Goal: Task Accomplishment & Management: Use online tool/utility

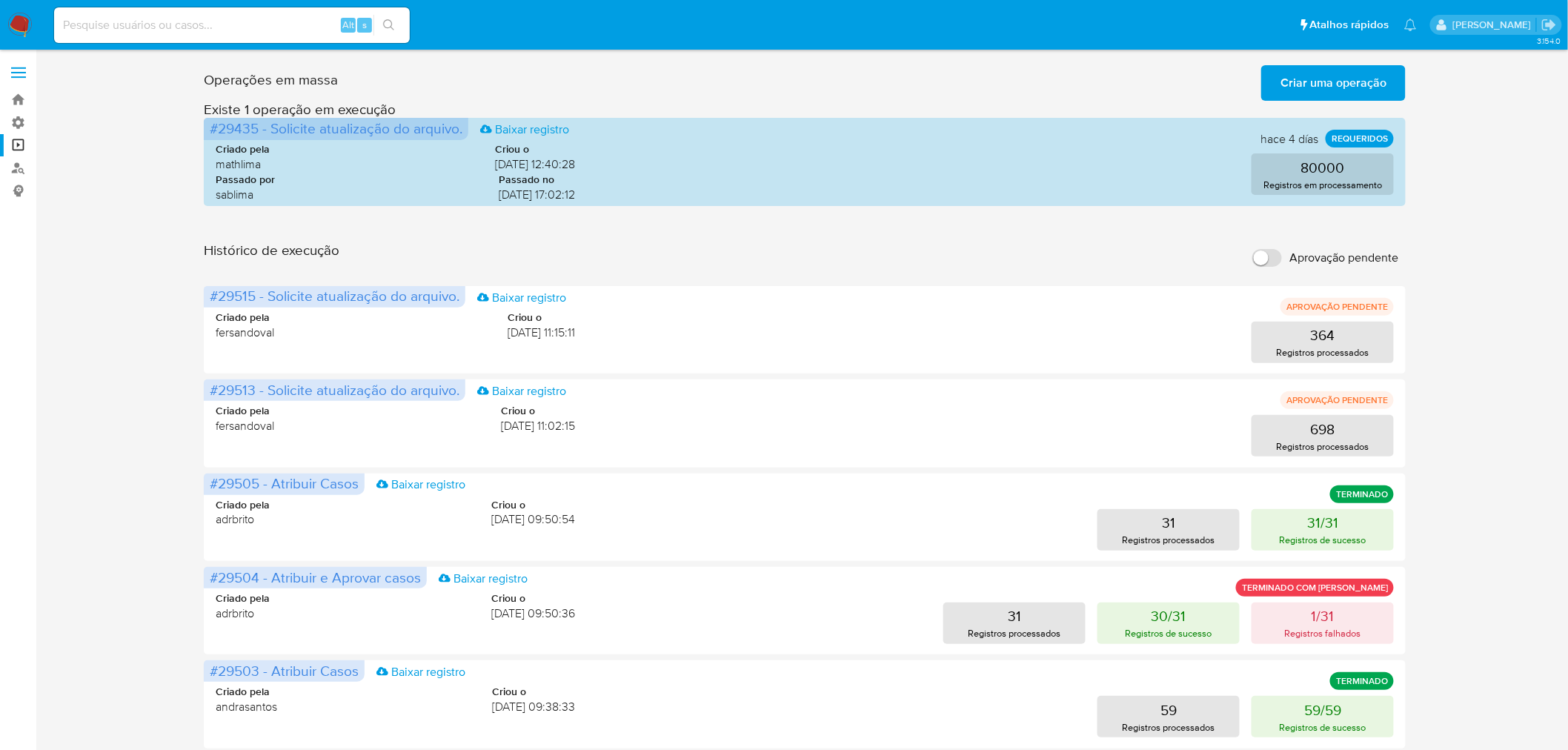
click at [1316, 87] on span "Criar uma operação" at bounding box center [1333, 82] width 106 height 32
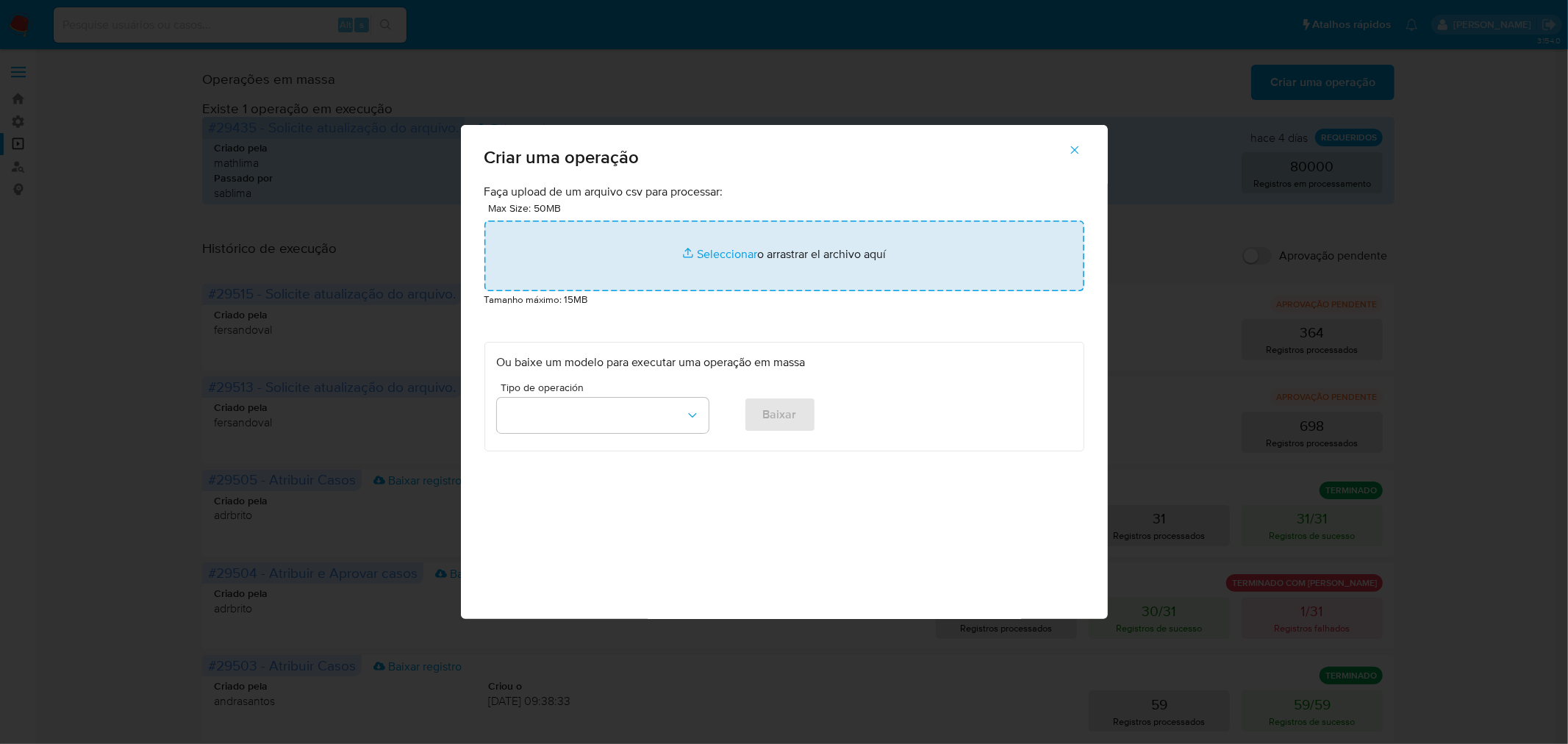
click at [769, 255] on input "file" at bounding box center [784, 256] width 599 height 70
type input "C:\fakepath\bquxjob_4aa2bfc6_198bd89e652.csv"
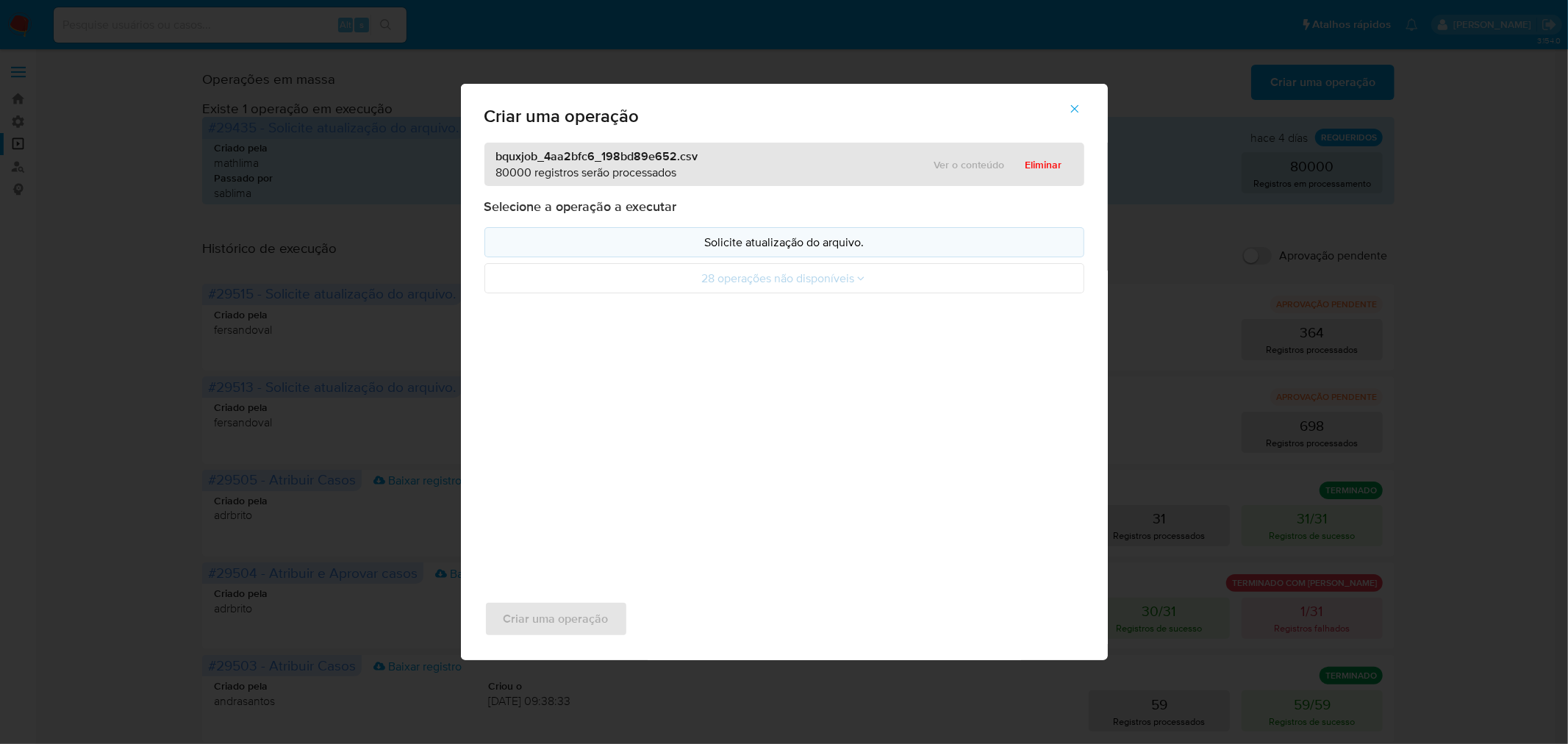
click at [751, 243] on p "Solicite atualização do arquivo." at bounding box center [785, 243] width 575 height 17
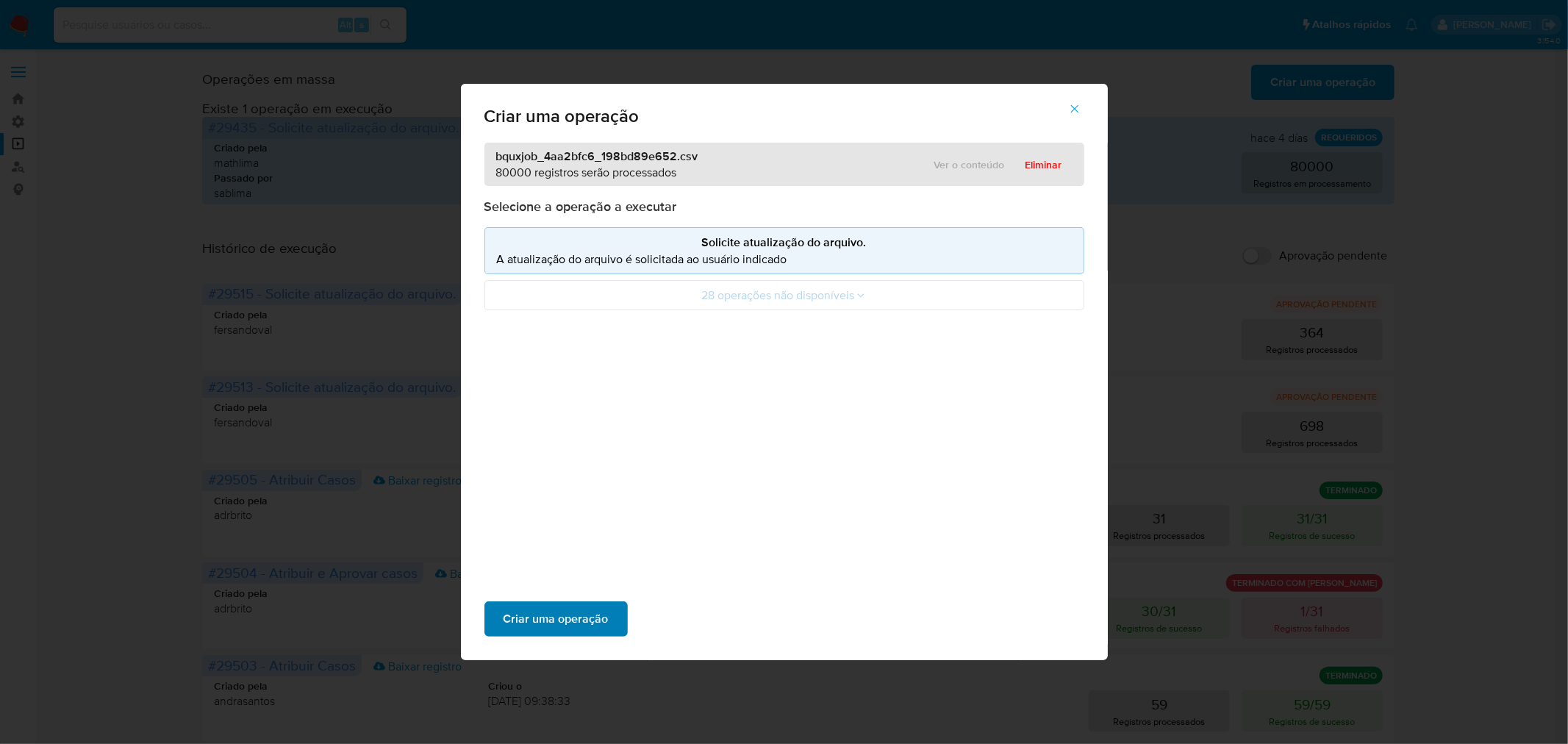
click at [575, 603] on span "Criar uma operação" at bounding box center [555, 618] width 105 height 32
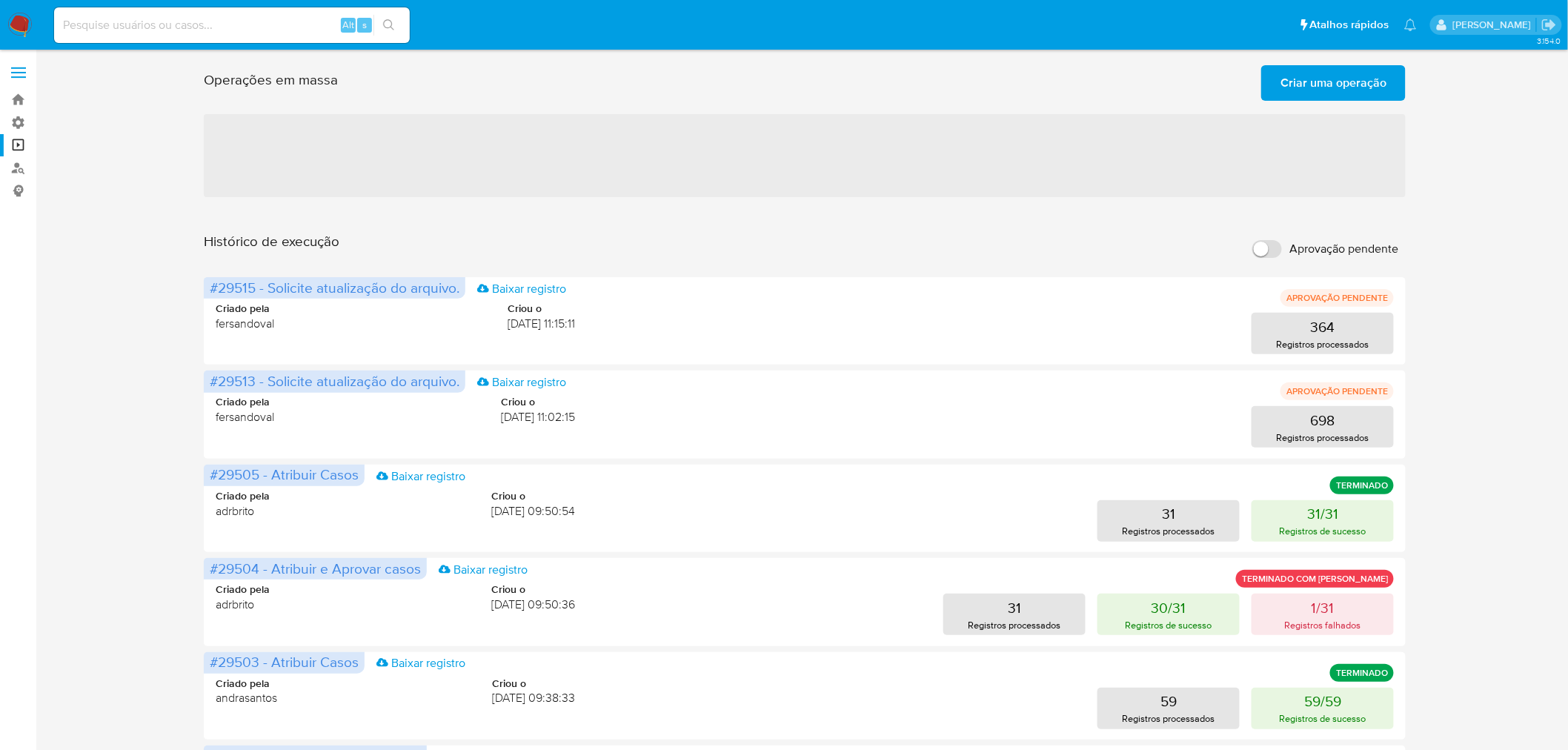
click at [1274, 249] on input "Aprovação pendente" at bounding box center [1268, 249] width 30 height 17
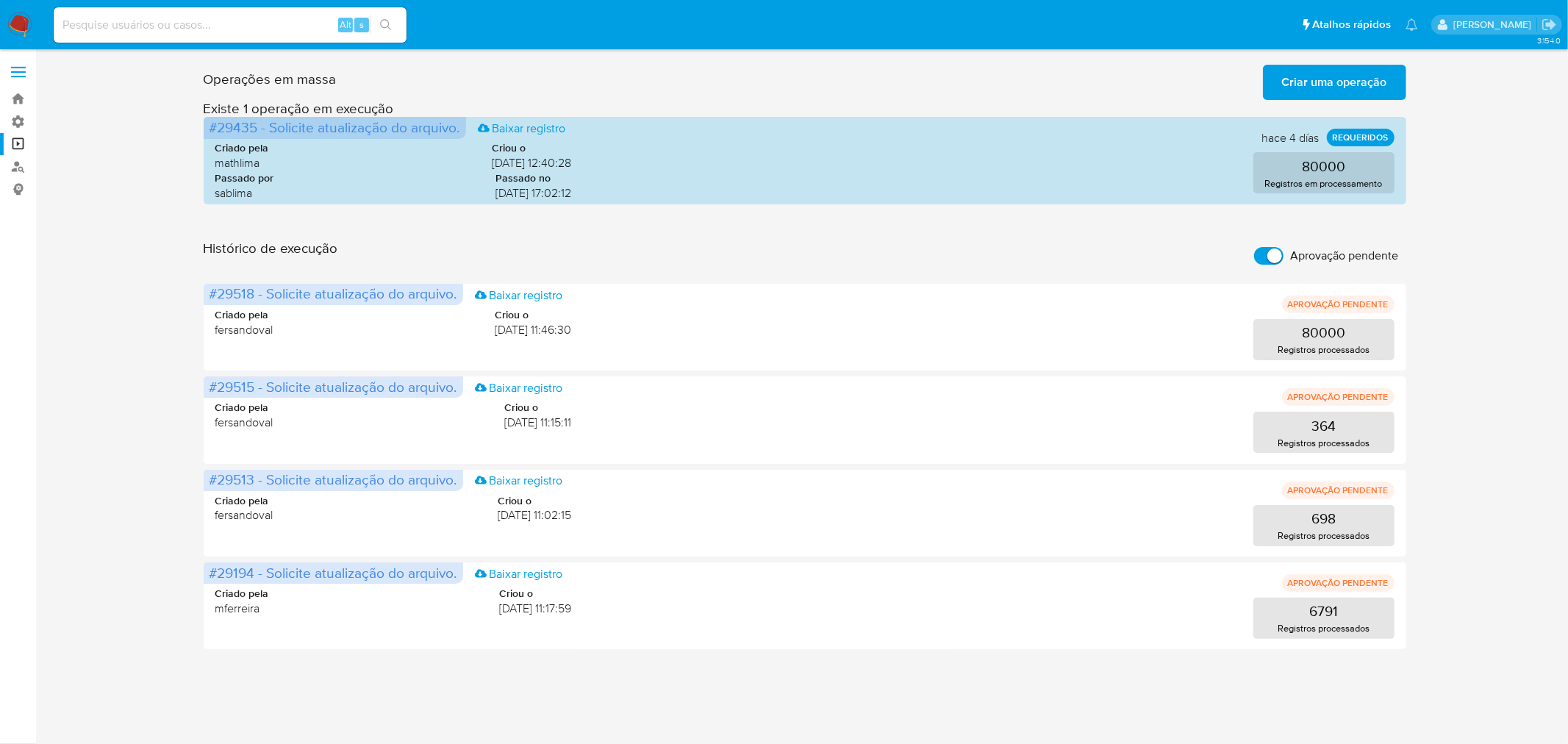
click at [1302, 84] on span "Criar uma operação" at bounding box center [1334, 81] width 105 height 32
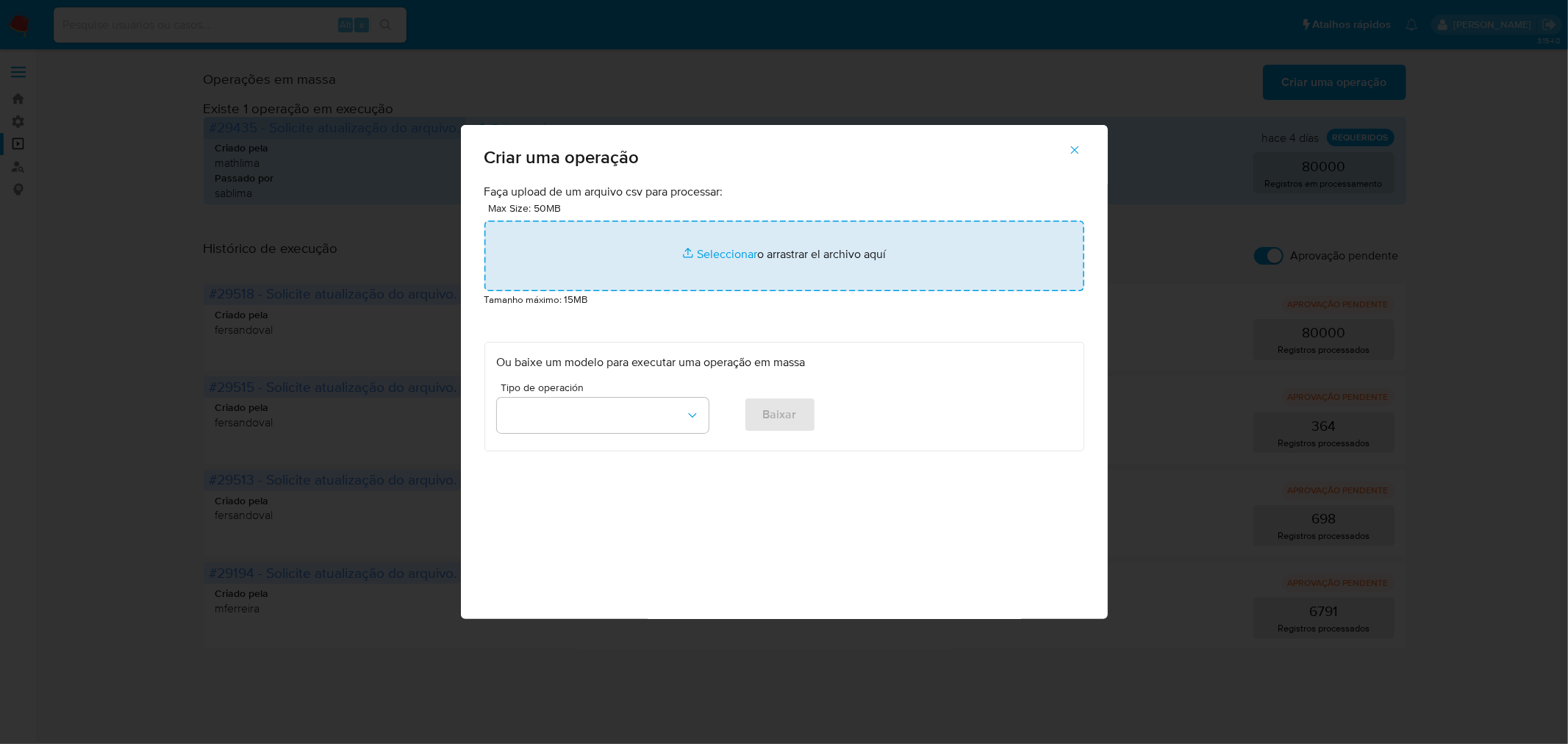
click at [746, 256] on input "file" at bounding box center [784, 256] width 599 height 70
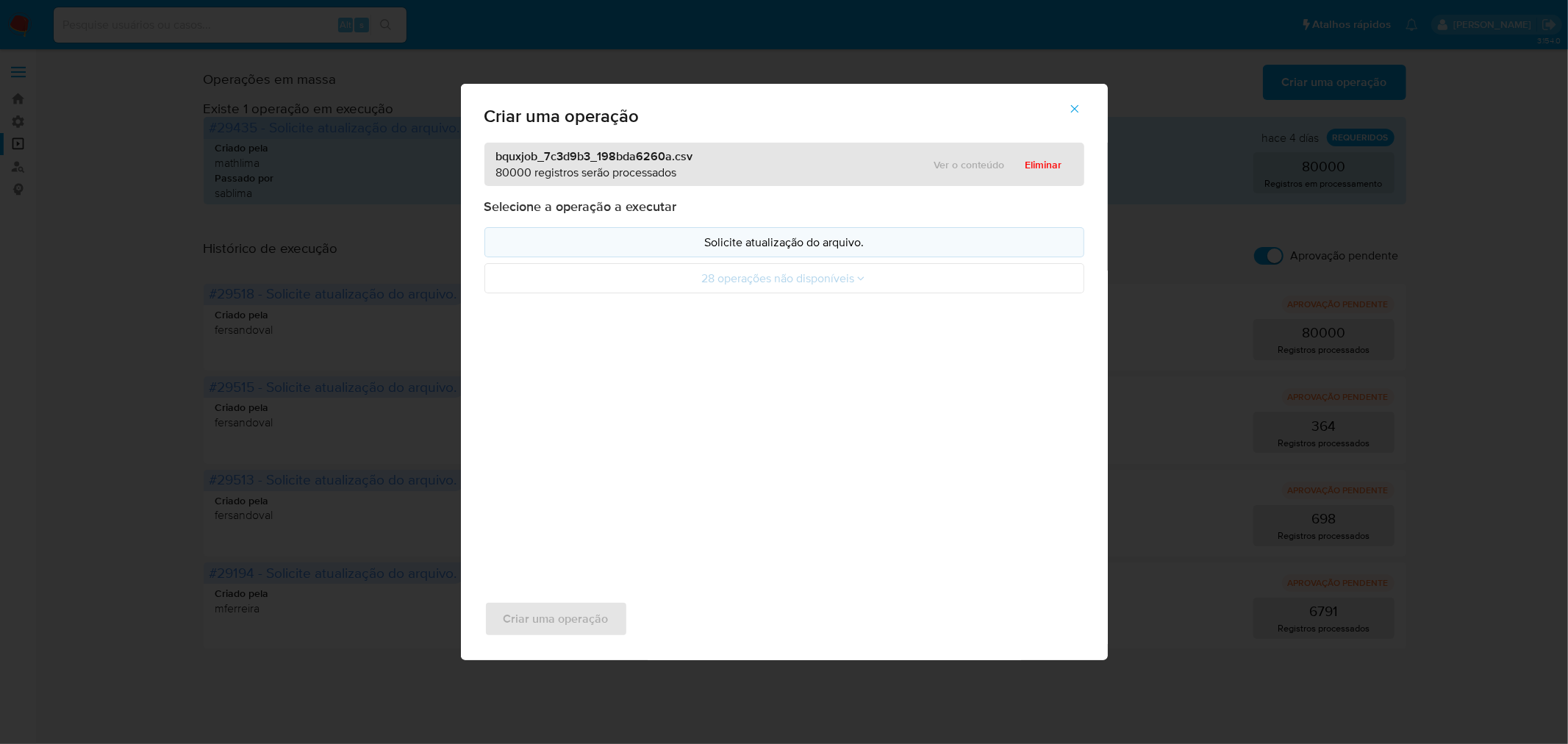
click at [807, 243] on p "Solicite atualização do arquivo." at bounding box center [785, 243] width 575 height 17
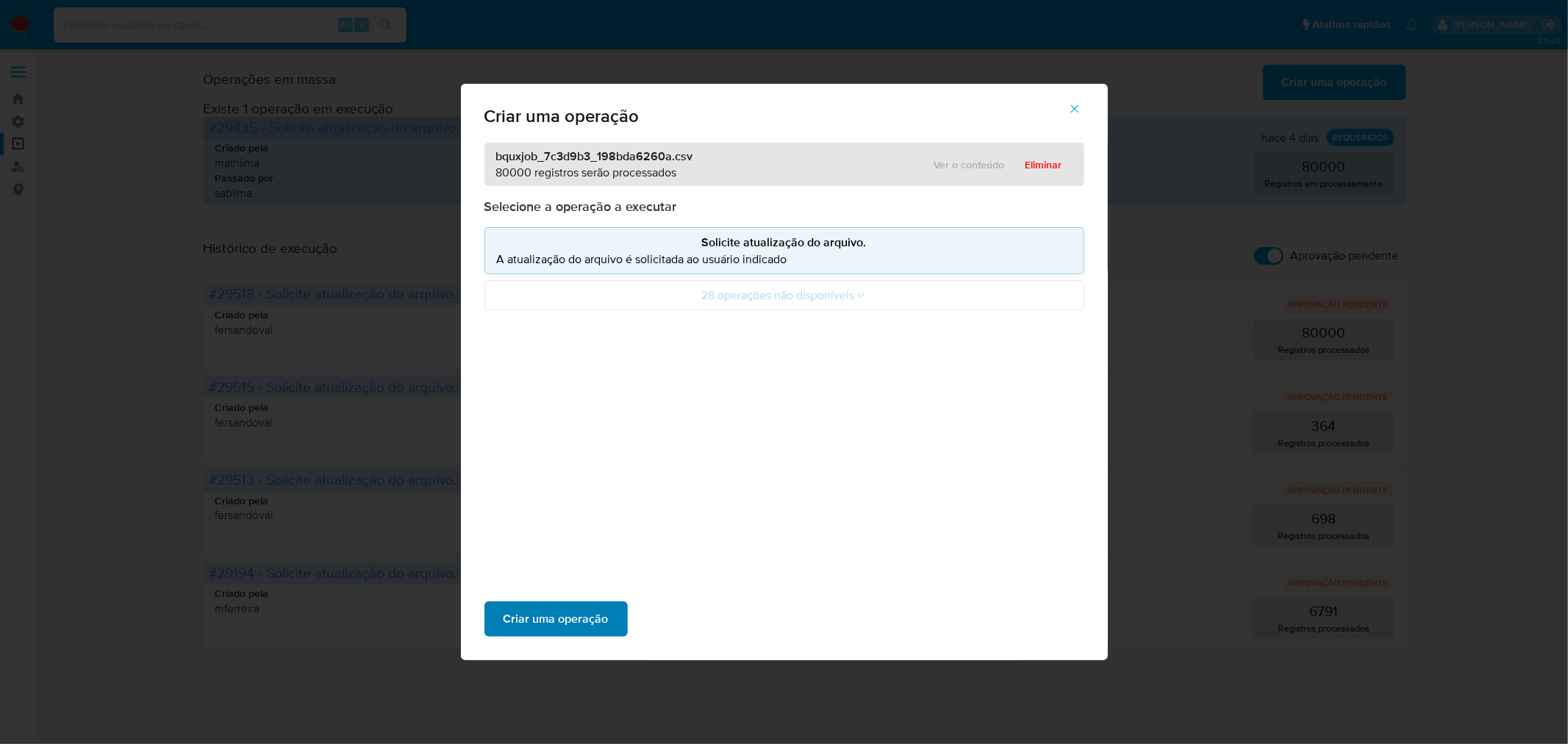
click at [580, 622] on span "Criar uma operação" at bounding box center [555, 618] width 105 height 32
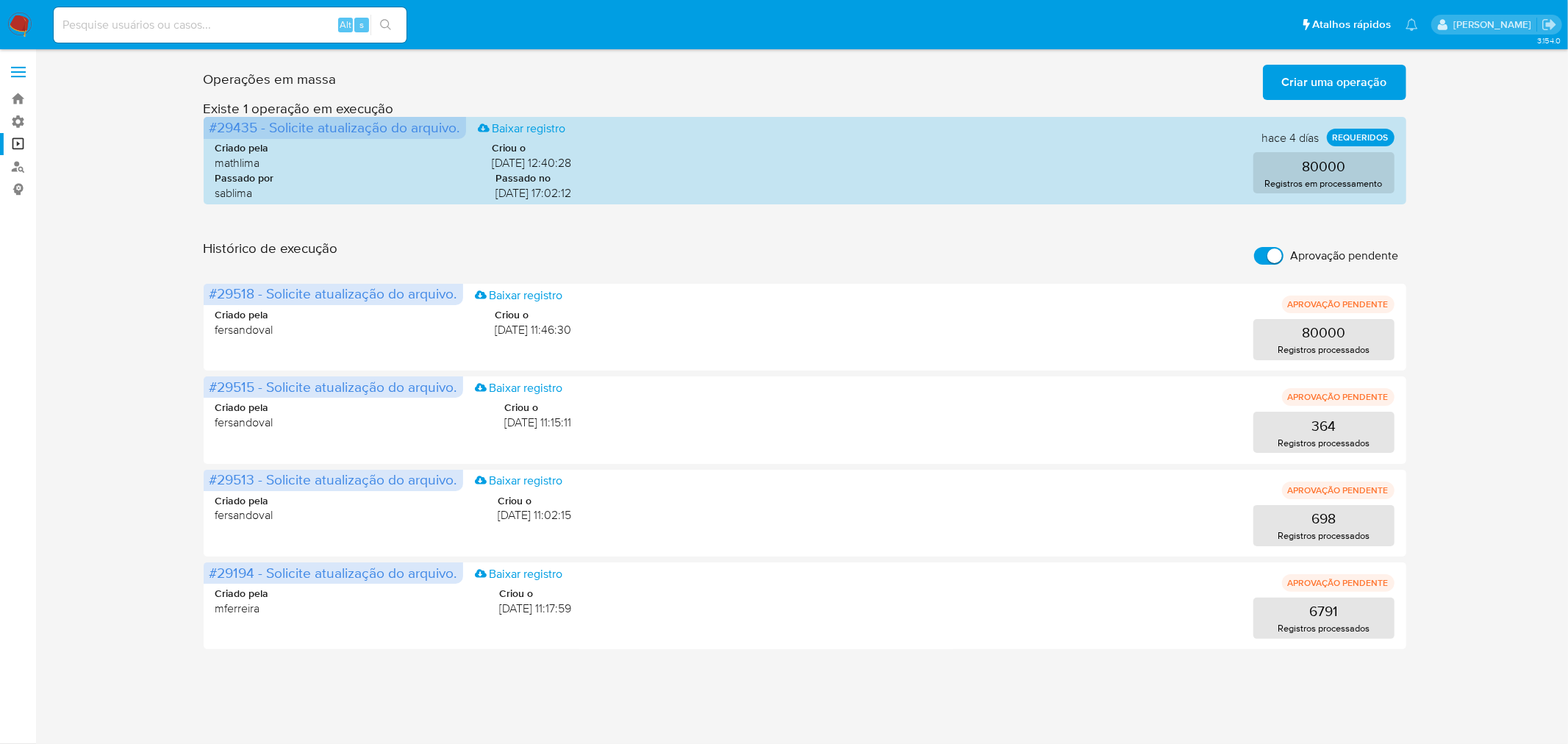
click at [1268, 250] on input "Aprovação pendente" at bounding box center [1269, 256] width 29 height 17
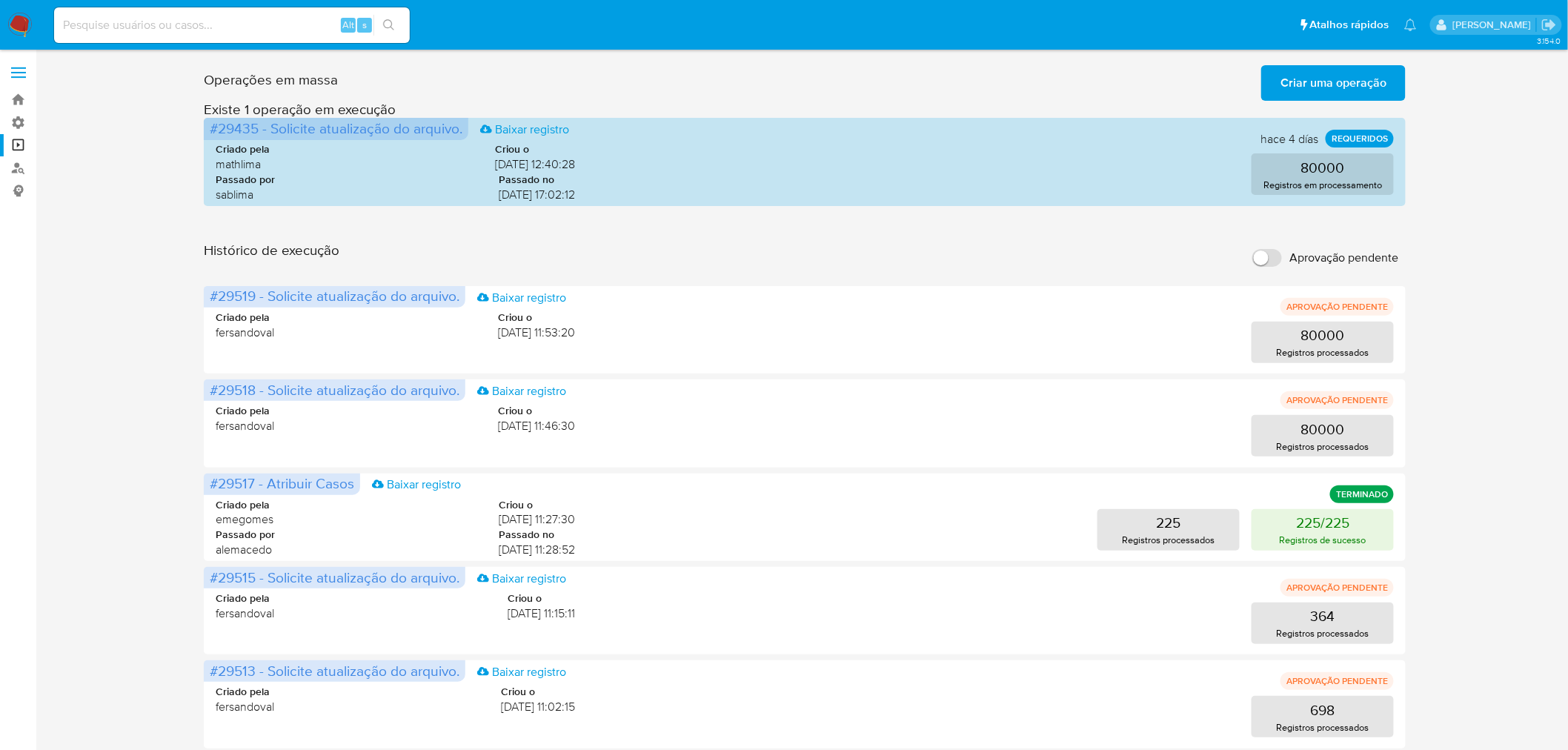
click at [1274, 258] on input "Aprovação pendente" at bounding box center [1268, 258] width 30 height 17
checkbox input "true"
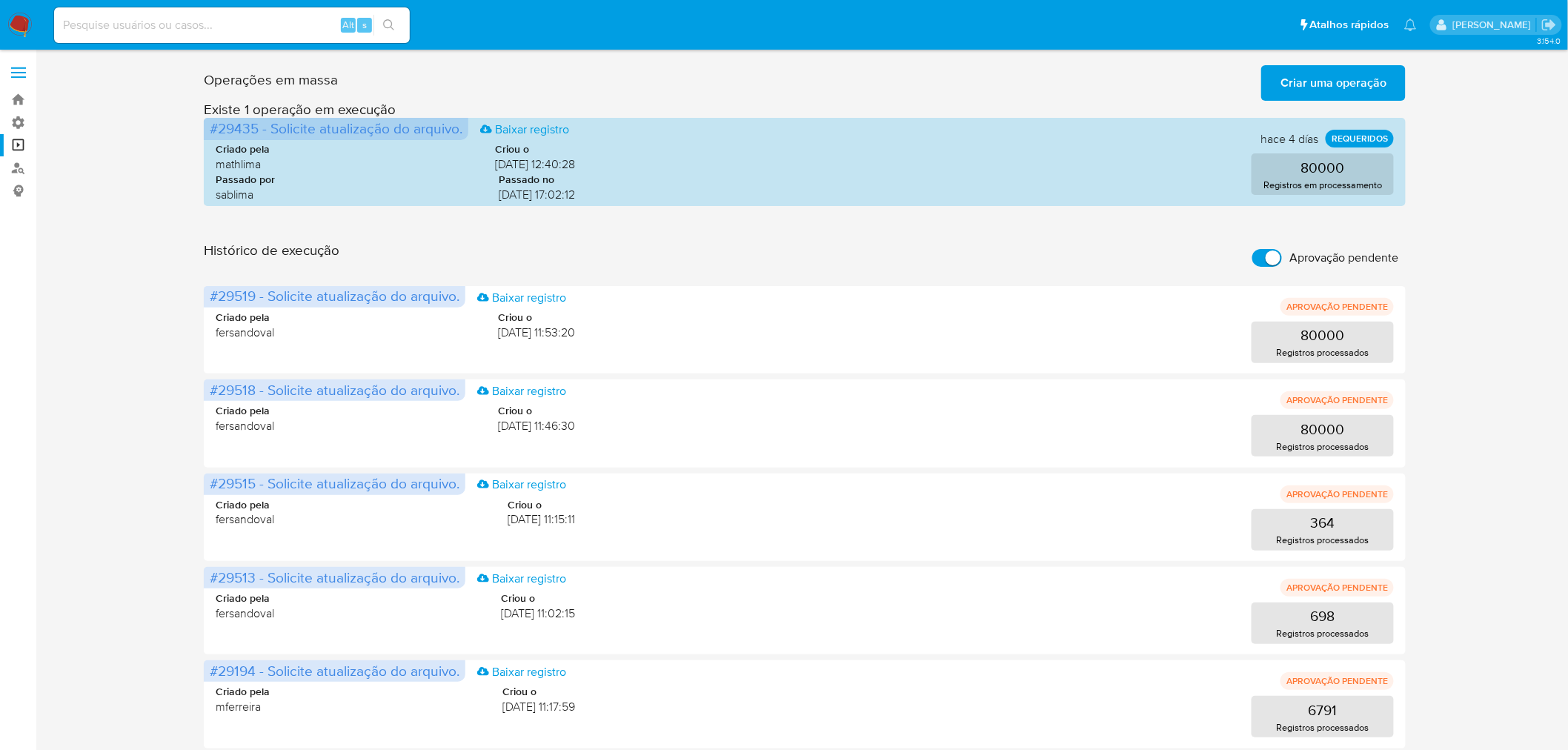
scroll to position [7, 0]
